Goal: Navigation & Orientation: Go to known website

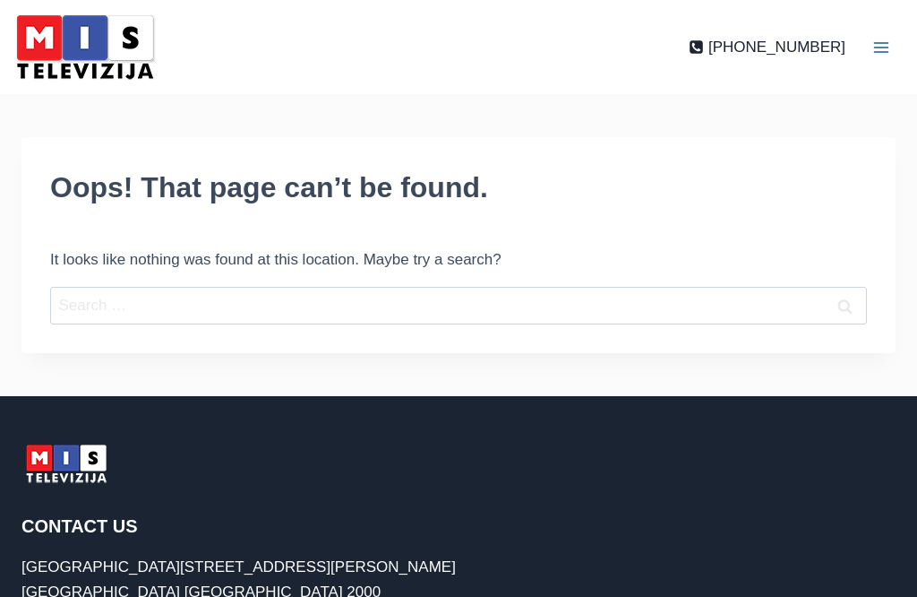
click at [32, 34] on img at bounding box center [85, 47] width 152 height 76
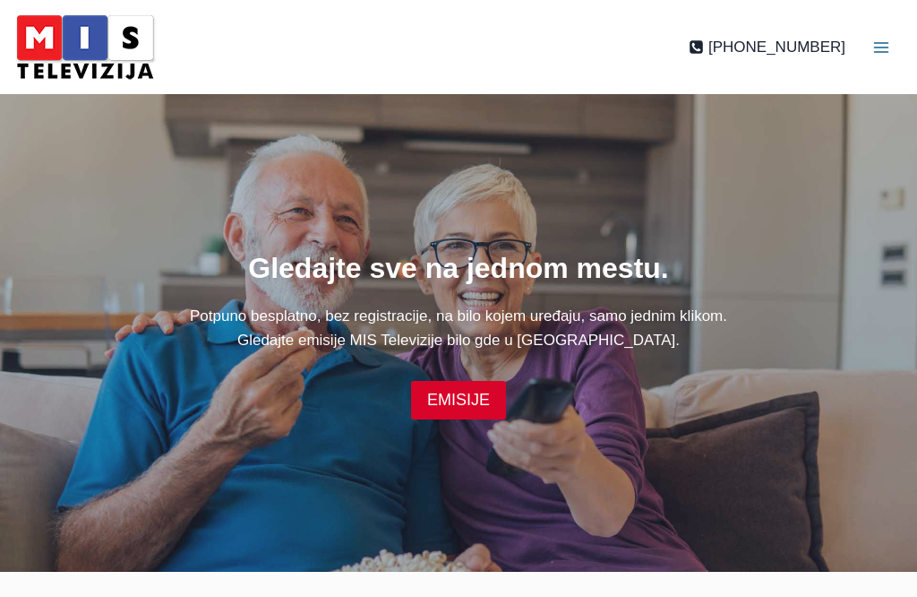
click at [71, 49] on img at bounding box center [85, 47] width 152 height 76
click at [73, 37] on img at bounding box center [85, 47] width 152 height 76
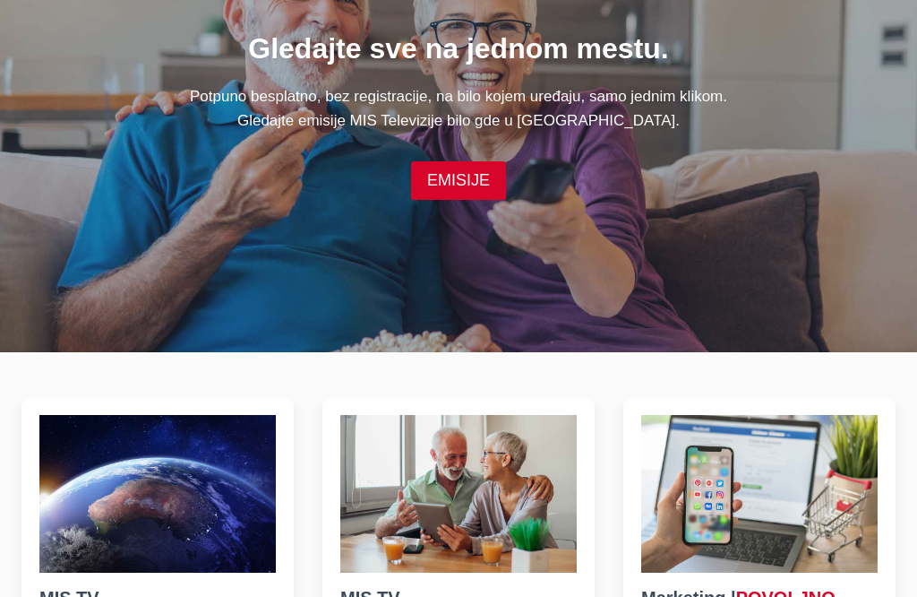
scroll to position [216, 0]
